Goal: Task Accomplishment & Management: Manage account settings

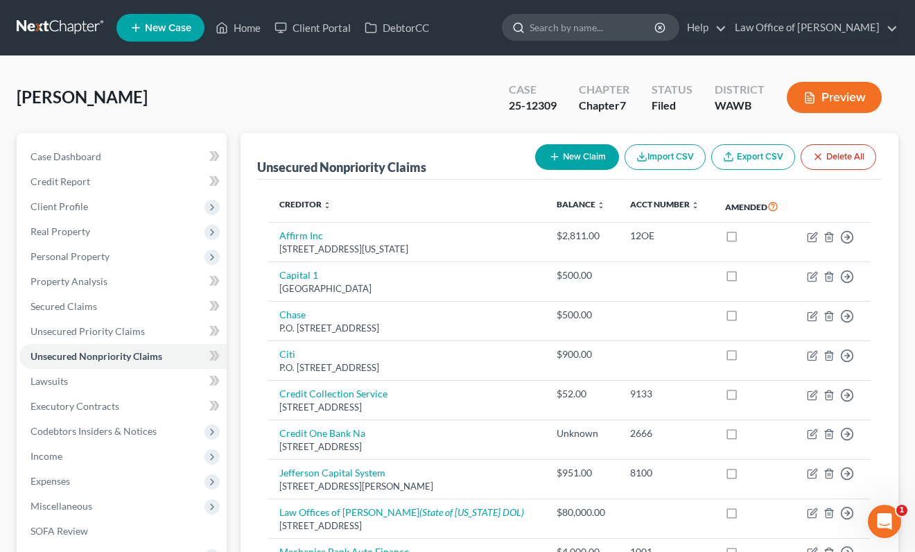
click at [634, 32] on input "search" at bounding box center [593, 28] width 127 height 26
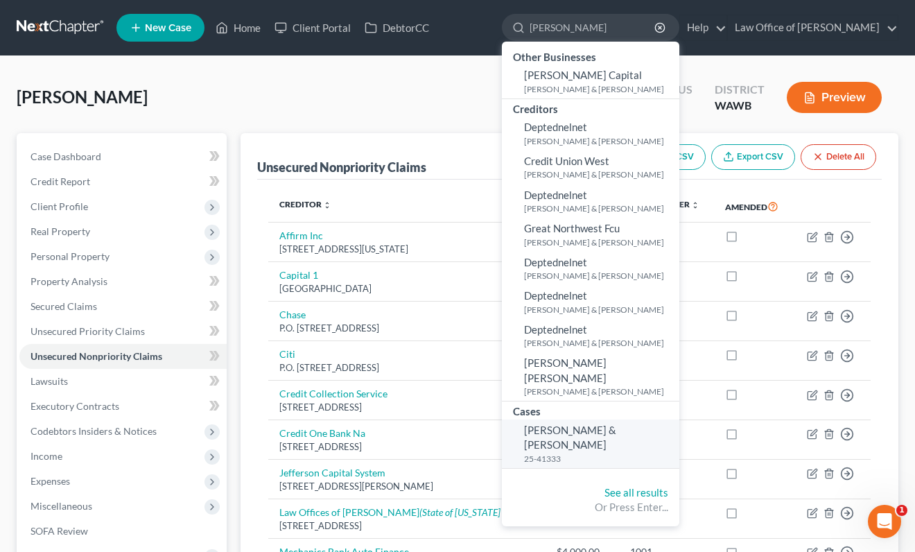
type input "[PERSON_NAME]"
click at [616, 424] on span "[PERSON_NAME] & [PERSON_NAME]" at bounding box center [570, 437] width 92 height 27
select select "6"
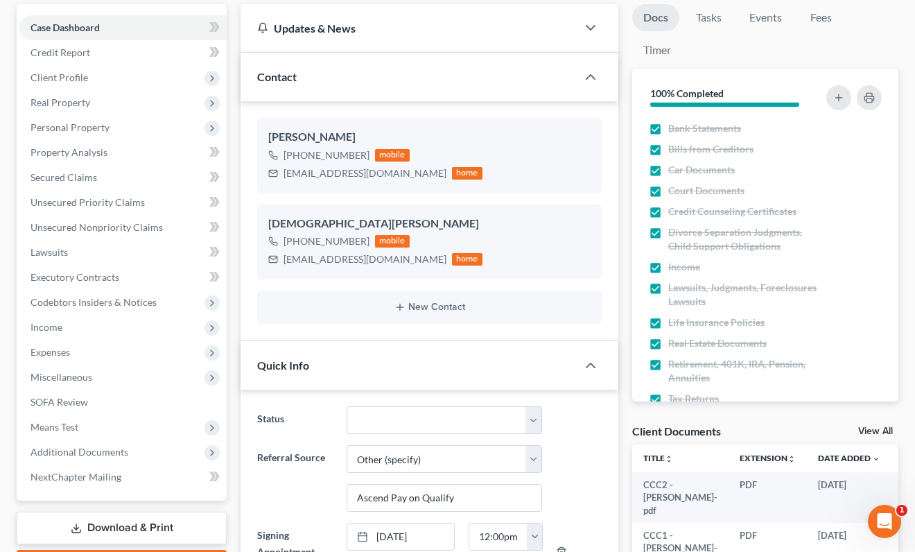
scroll to position [168, 0]
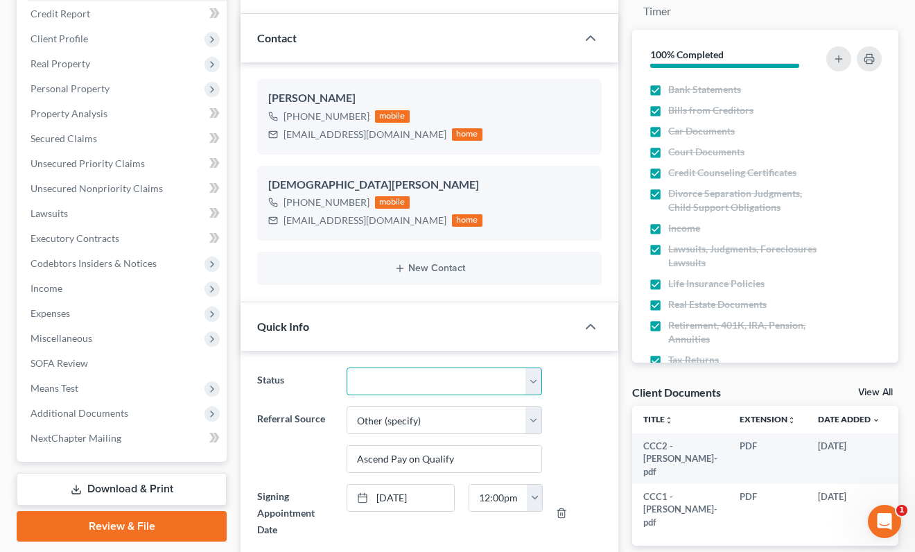
click at [462, 385] on select "Completed Discharged Dismissed Filed In Progress Lead Lost Lead Plan Confirmed …" at bounding box center [445, 381] width 196 height 28
select select "1"
click at [347, 367] on select "Completed Discharged Dismissed Filed In Progress Lead Lost Lead Plan Confirmed …" at bounding box center [445, 381] width 196 height 28
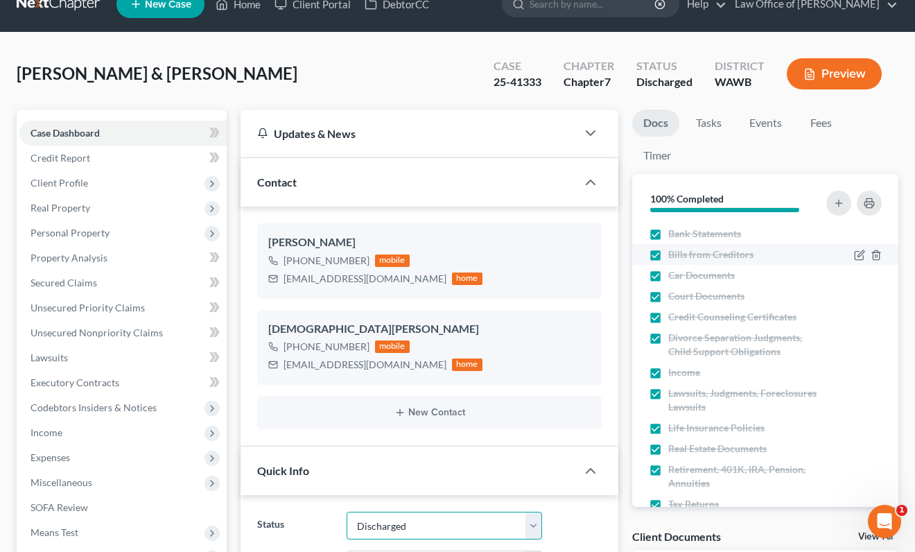
scroll to position [0, 0]
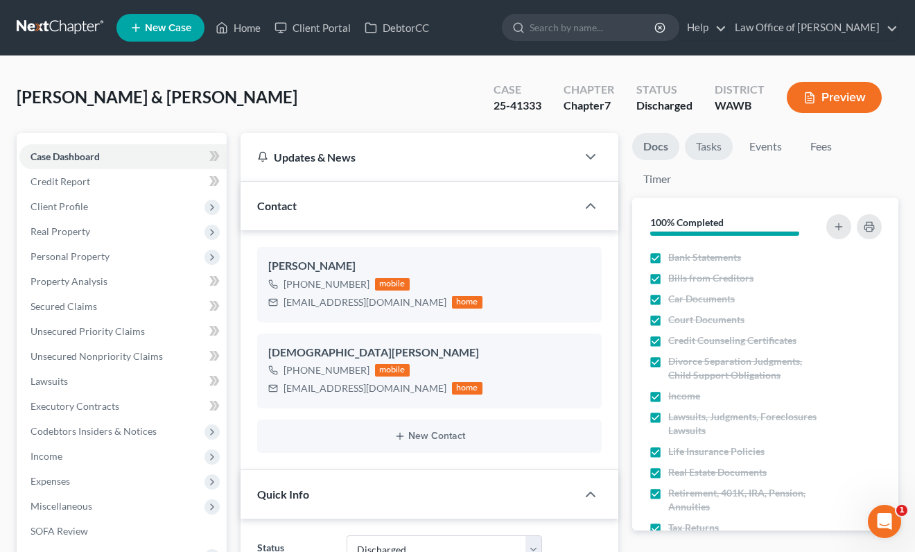
click at [704, 141] on link "Tasks" at bounding box center [709, 146] width 48 height 27
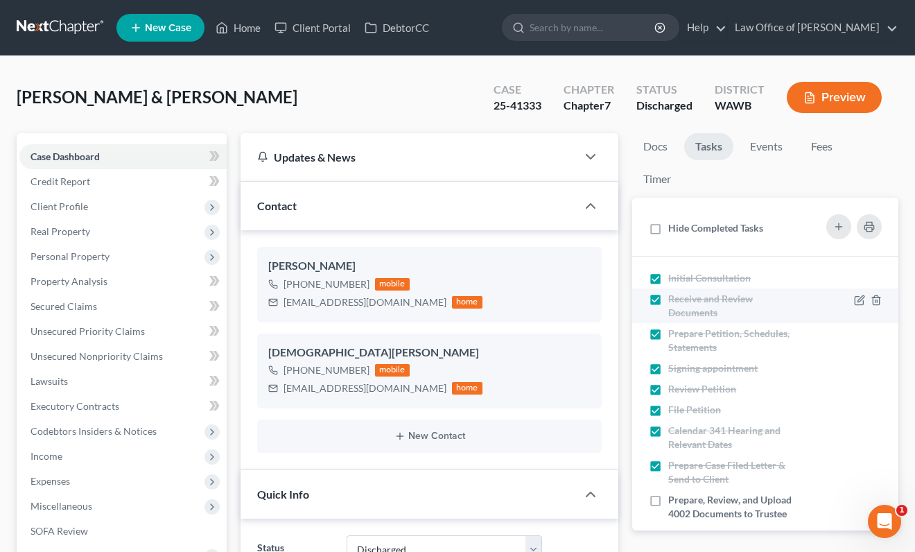
scroll to position [175, 0]
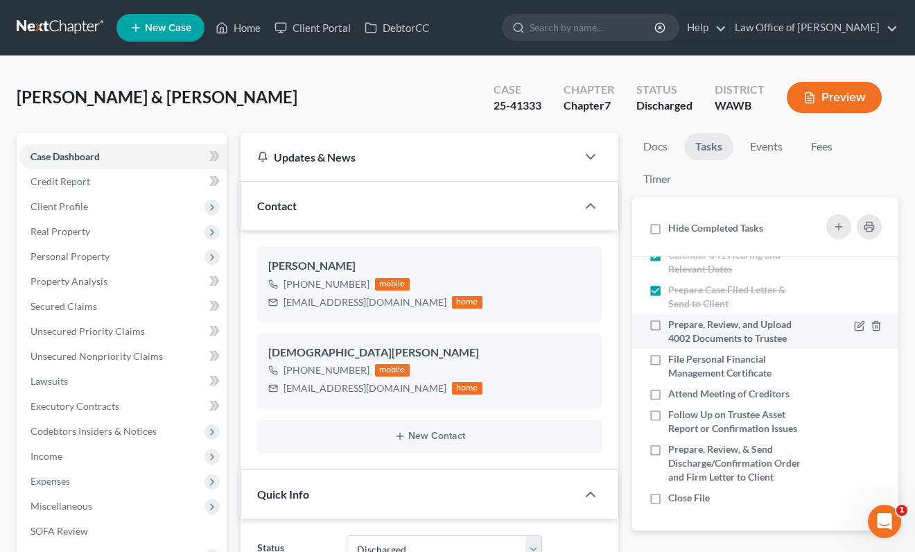
click at [668, 325] on label "Prepare, Review, and Upload 4002 Documents to Trustee" at bounding box center [735, 332] width 135 height 28
click at [674, 325] on input "Prepare, Review, and Upload 4002 Documents to Trustee" at bounding box center [678, 322] width 9 height 9
checkbox input "true"
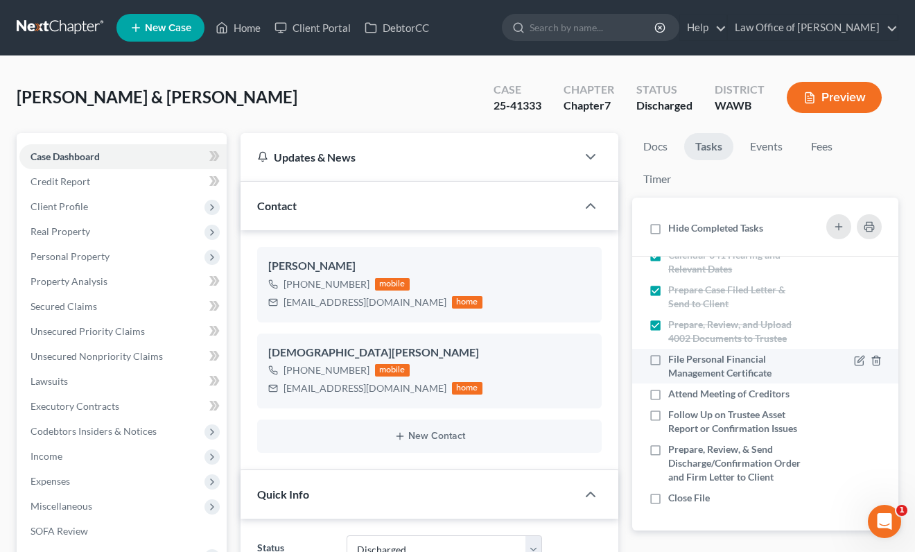
click at [668, 358] on label "File Personal Financial Management Certificate" at bounding box center [735, 366] width 135 height 28
click at [674, 358] on input "File Personal Financial Management Certificate" at bounding box center [678, 356] width 9 height 9
checkbox input "true"
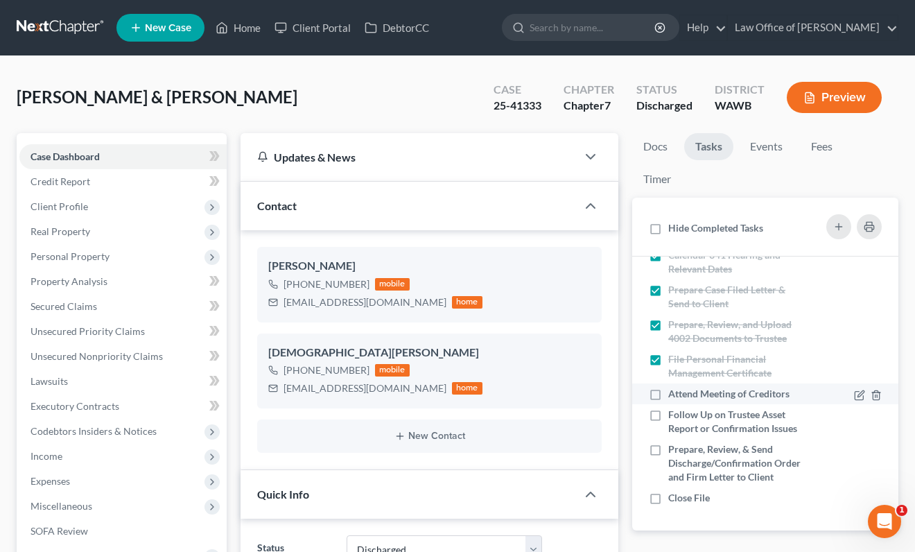
click at [668, 387] on label "Attend Meeting of Creditors" at bounding box center [734, 394] width 132 height 14
click at [674, 387] on input "Attend Meeting of Creditors" at bounding box center [678, 391] width 9 height 9
checkbox input "true"
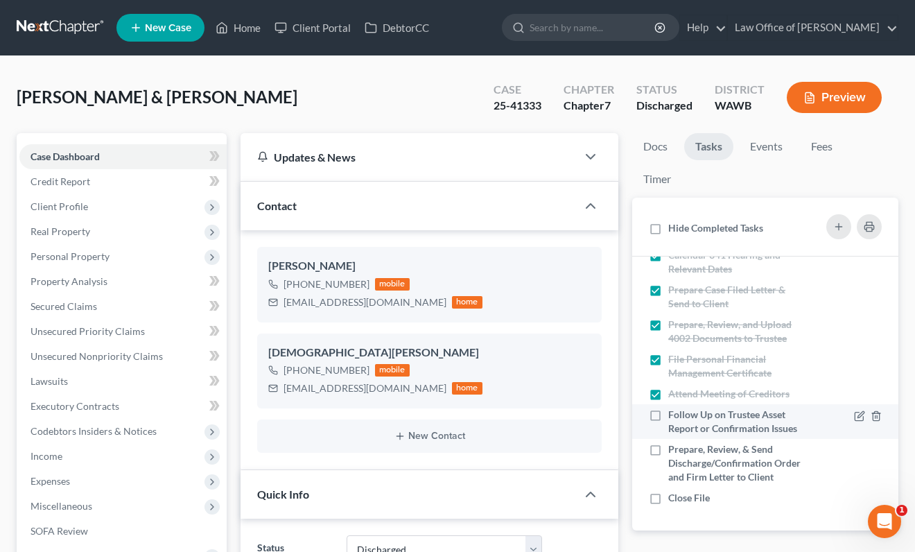
click at [668, 410] on label "Follow Up on Trustee Asset Report or Confirmation Issues" at bounding box center [735, 422] width 135 height 28
click at [674, 410] on input "Follow Up on Trustee Asset Report or Confirmation Issues" at bounding box center [678, 412] width 9 height 9
checkbox input "true"
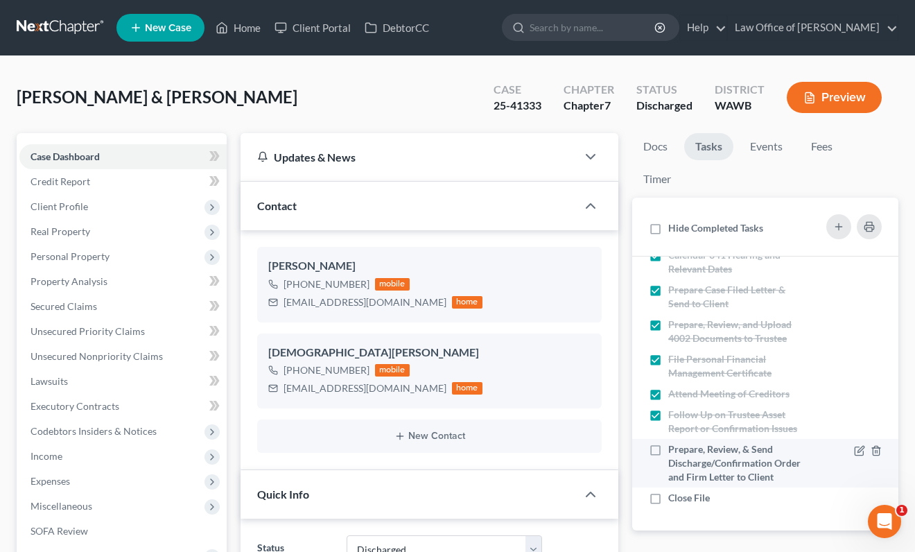
click at [668, 453] on label "Prepare, Review, & Send Discharge/Confirmation Order and Firm Letter to Client" at bounding box center [735, 463] width 135 height 42
click at [674, 451] on input "Prepare, Review, & Send Discharge/Confirmation Order and Firm Letter to Client" at bounding box center [678, 446] width 9 height 9
checkbox input "true"
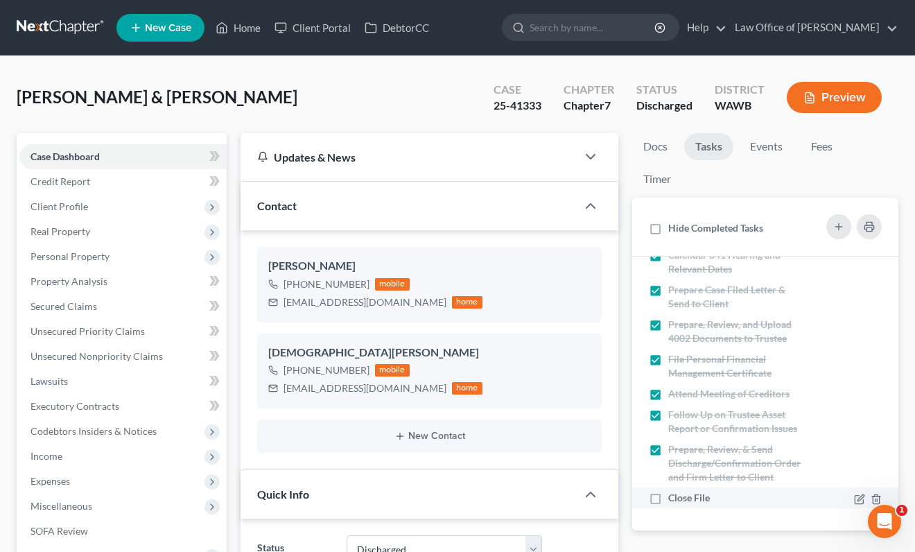
click at [668, 496] on label "Close File" at bounding box center [694, 498] width 53 height 14
click at [674, 496] on input "Close File" at bounding box center [678, 495] width 9 height 9
checkbox input "true"
click at [762, 146] on link "Events" at bounding box center [766, 146] width 55 height 27
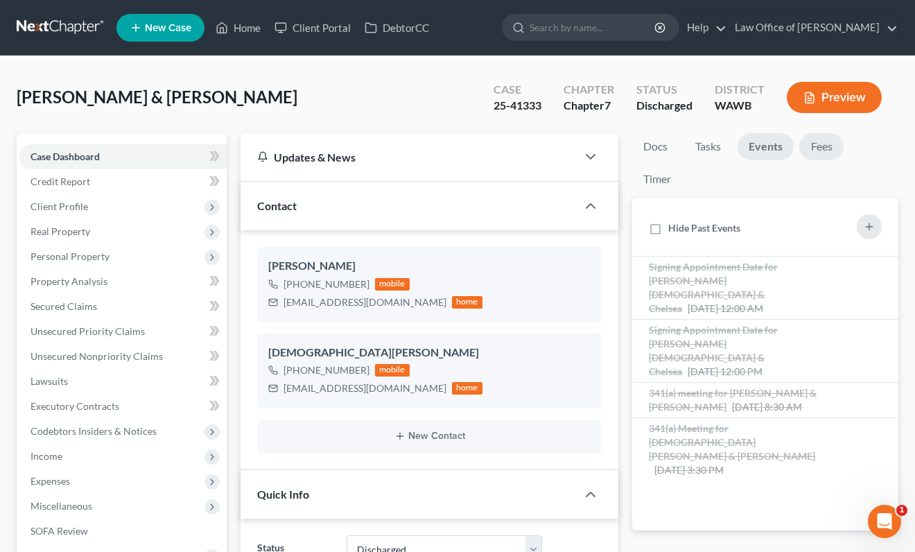
click at [822, 146] on link "Fees" at bounding box center [821, 146] width 44 height 27
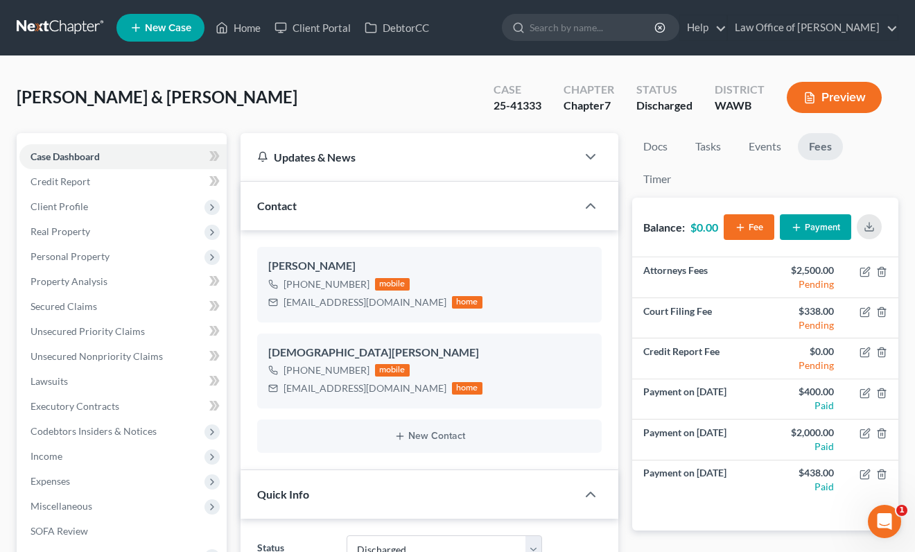
click at [174, 36] on link "New Case" at bounding box center [160, 28] width 88 height 28
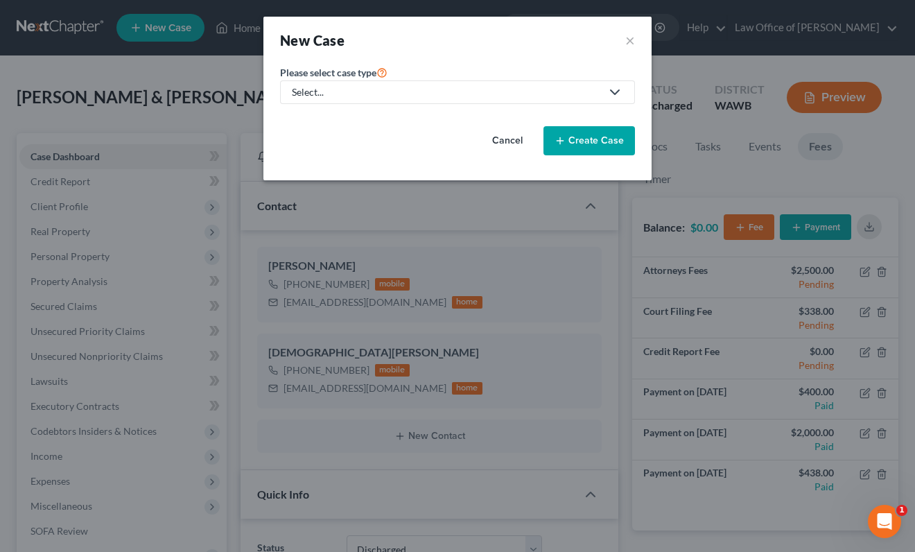
click at [508, 141] on button "Cancel" at bounding box center [507, 141] width 61 height 28
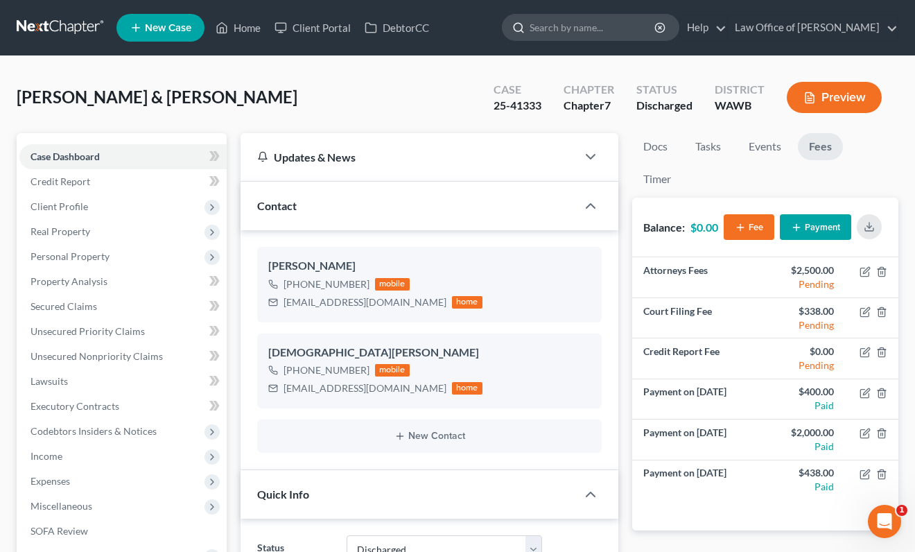
click at [582, 23] on input "search" at bounding box center [593, 28] width 127 height 26
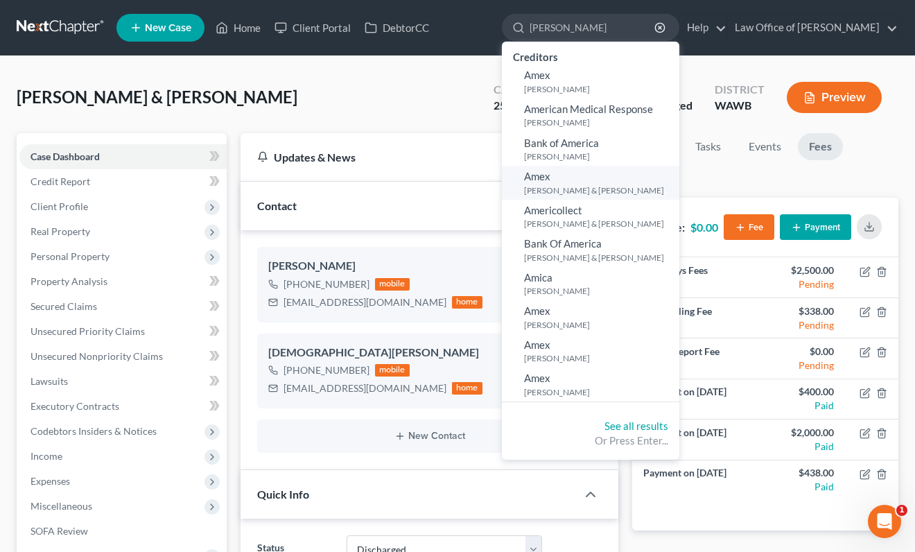
type input "[PERSON_NAME]"
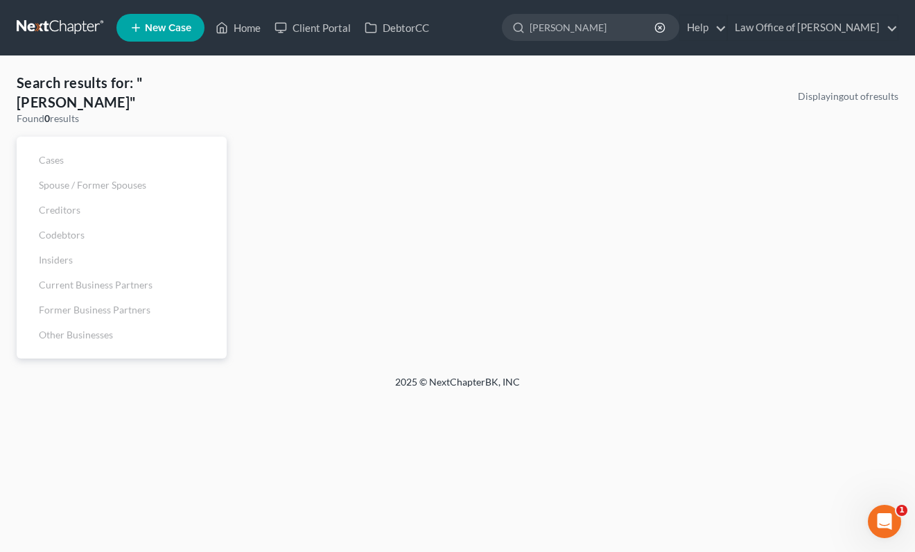
click at [635, 42] on ul "New Case Home Client Portal DebtorCC [PERSON_NAME] - No Result - See all result…" at bounding box center [507, 28] width 782 height 36
click at [639, 27] on input "[PERSON_NAME]" at bounding box center [593, 28] width 127 height 26
drag, startPoint x: 639, startPoint y: 27, endPoint x: 353, endPoint y: 15, distance: 285.9
click at [353, 15] on ul "New Case Home Client Portal DebtorCC [PERSON_NAME] - No Result - See all result…" at bounding box center [507, 28] width 782 height 36
type input "a"
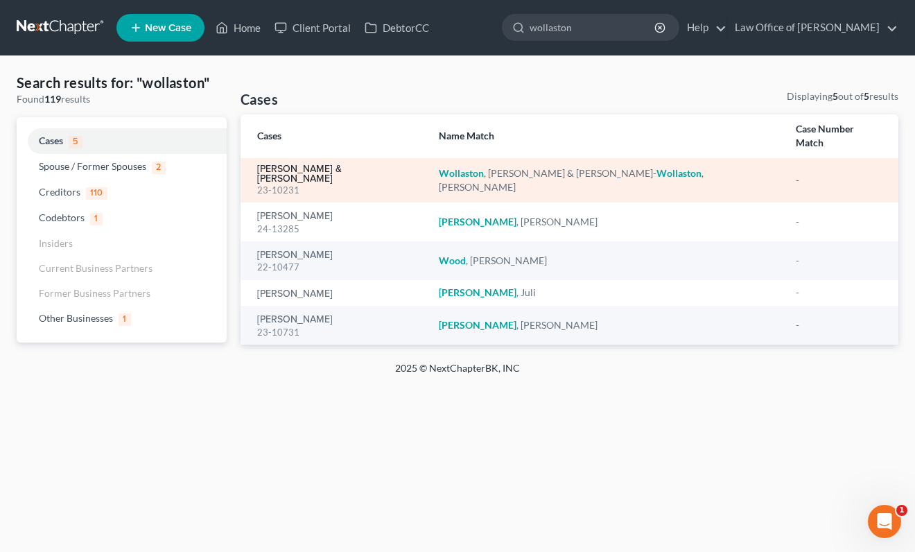
type input "wollaston"
click at [409, 164] on link "[PERSON_NAME] & [PERSON_NAME]" at bounding box center [336, 173] width 159 height 19
select select "6"
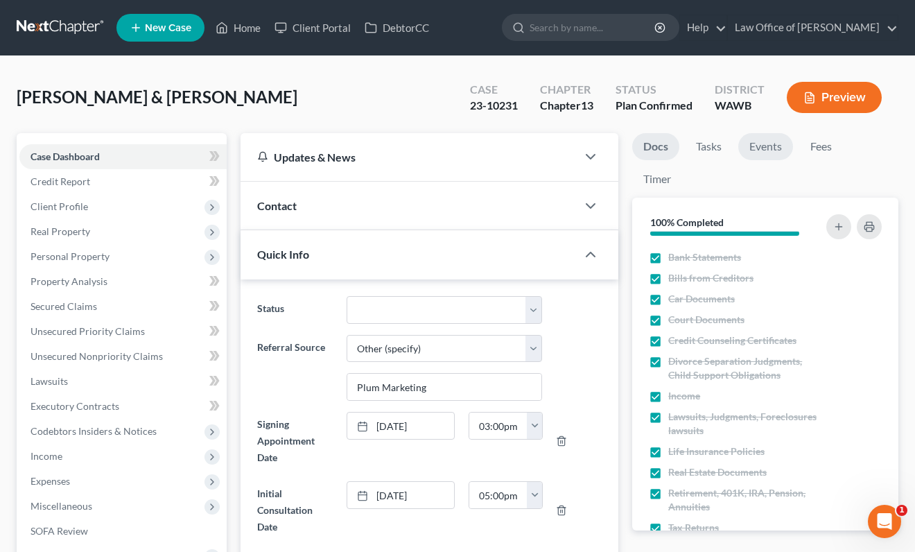
click at [777, 150] on link "Events" at bounding box center [765, 146] width 55 height 27
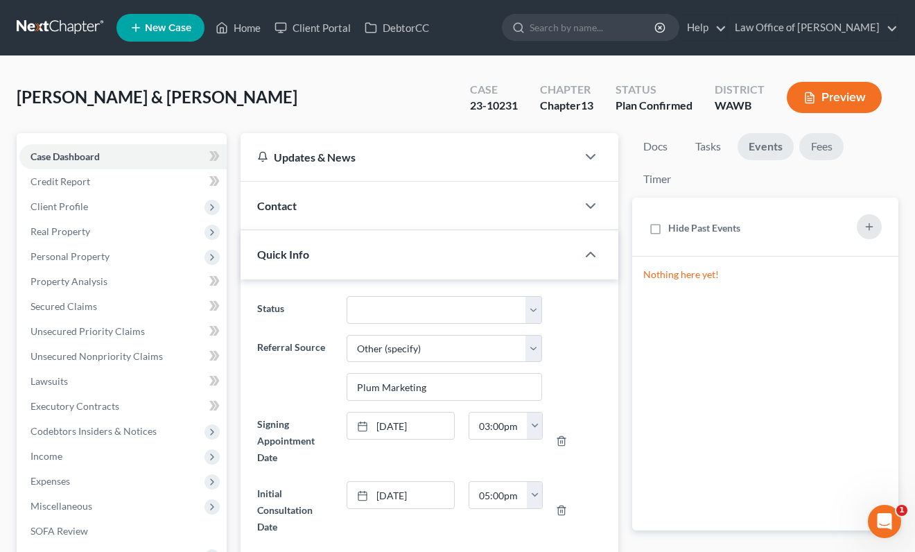
click at [833, 146] on link "Fees" at bounding box center [821, 146] width 44 height 27
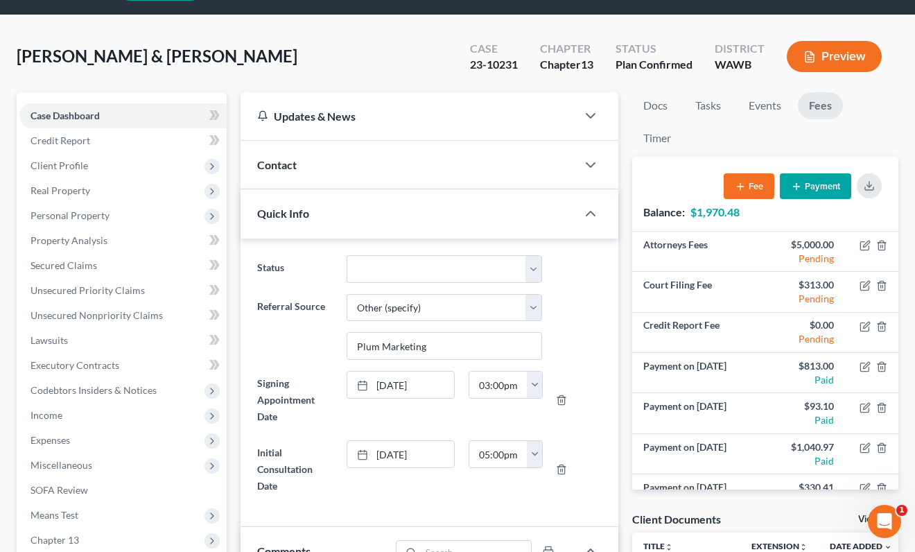
scroll to position [40, 0]
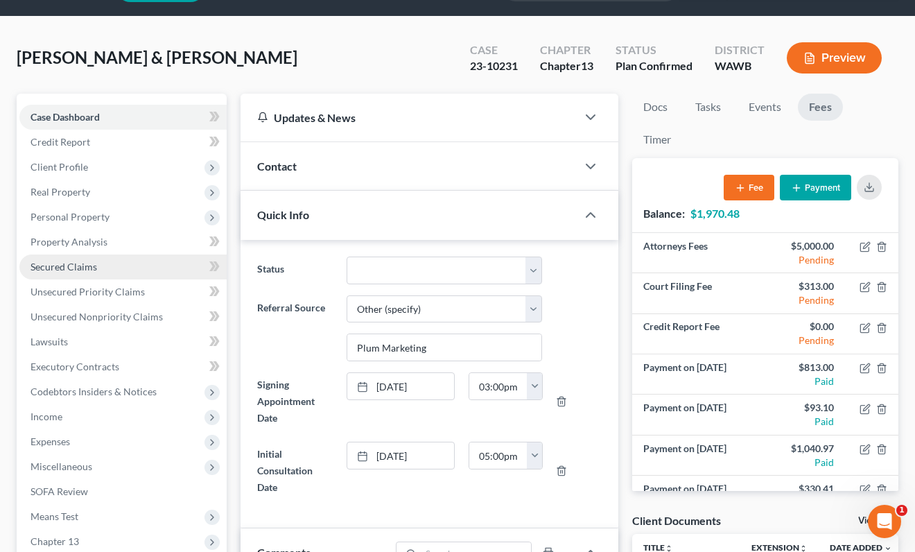
click at [138, 261] on link "Secured Claims" at bounding box center [122, 266] width 207 height 25
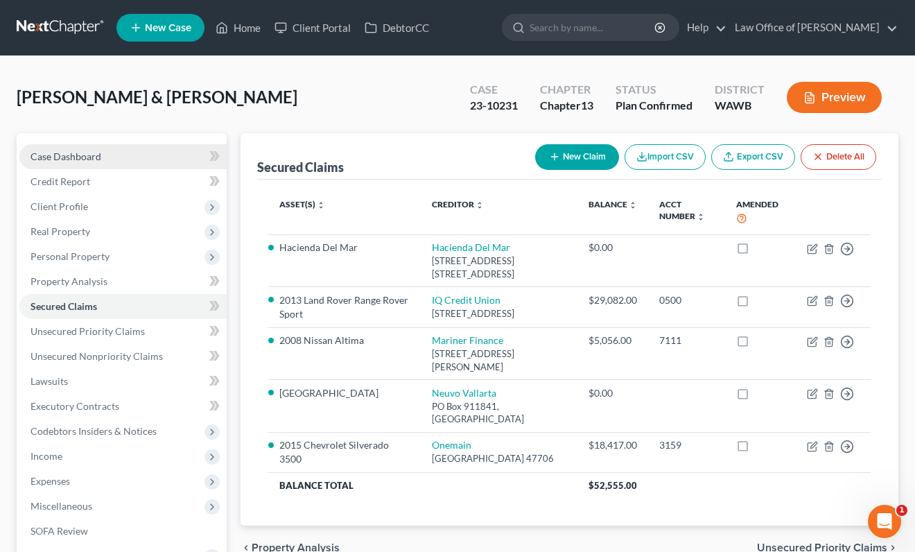
click at [154, 162] on link "Case Dashboard" at bounding box center [122, 156] width 207 height 25
select select "6"
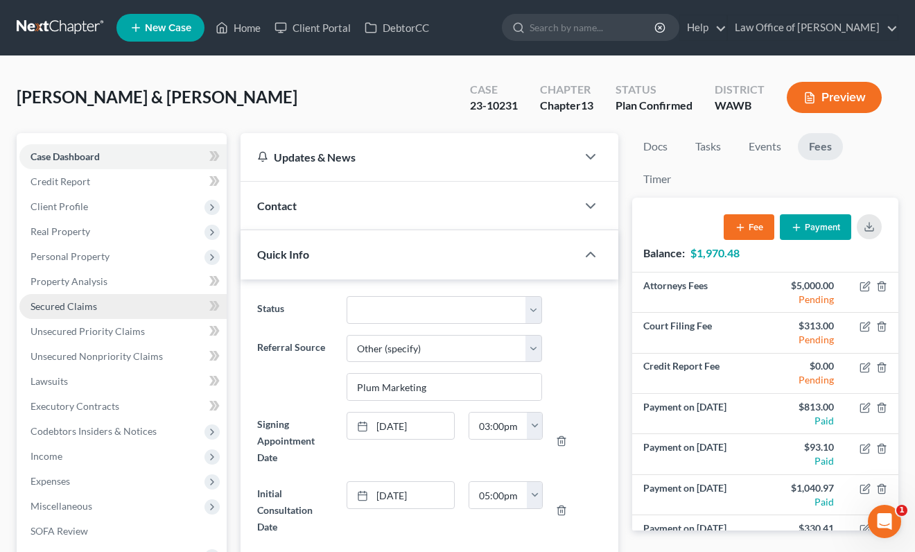
click at [164, 309] on link "Secured Claims" at bounding box center [122, 306] width 207 height 25
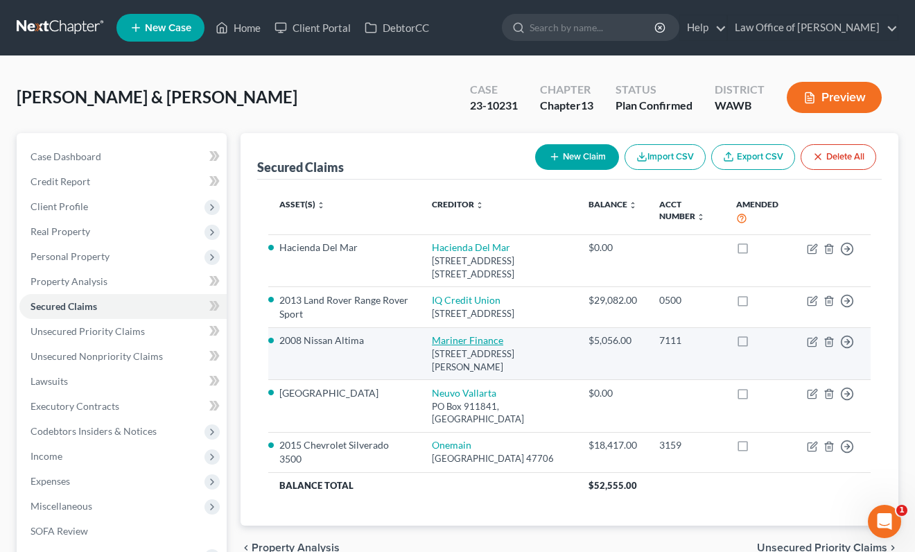
click at [465, 346] on link "Mariner Finance" at bounding box center [467, 340] width 71 height 12
select select "21"
select select "2"
select select "1"
select select "0"
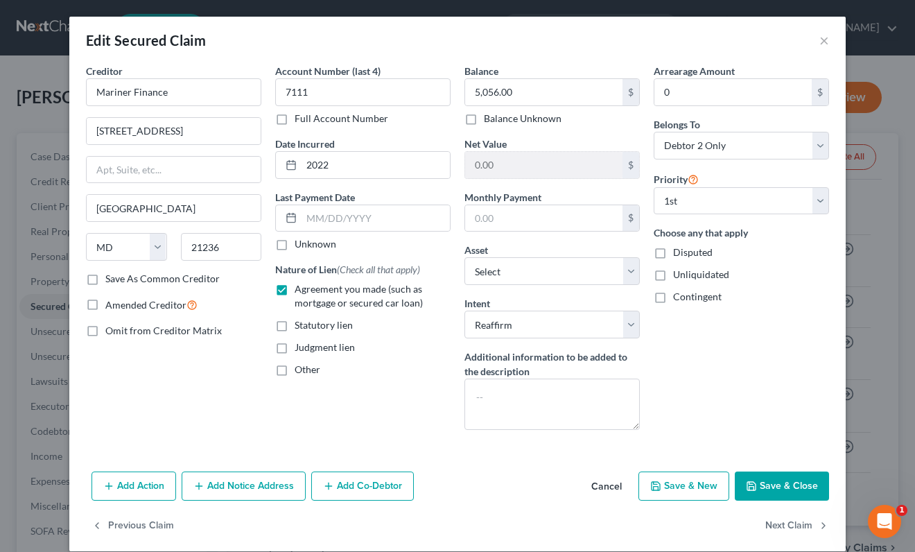
click at [799, 487] on button "Save & Close" at bounding box center [782, 486] width 94 height 29
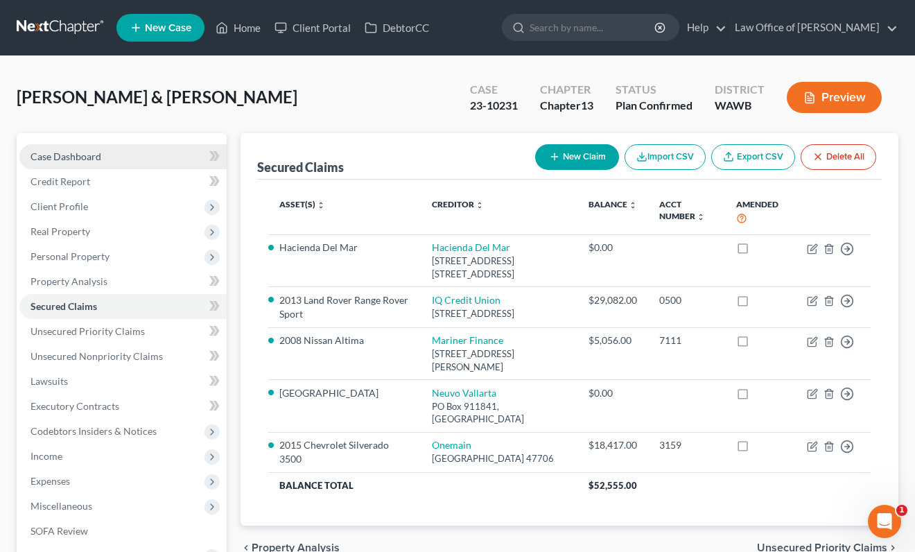
click at [112, 154] on link "Case Dashboard" at bounding box center [122, 156] width 207 height 25
select select "6"
